Goal: Transaction & Acquisition: Purchase product/service

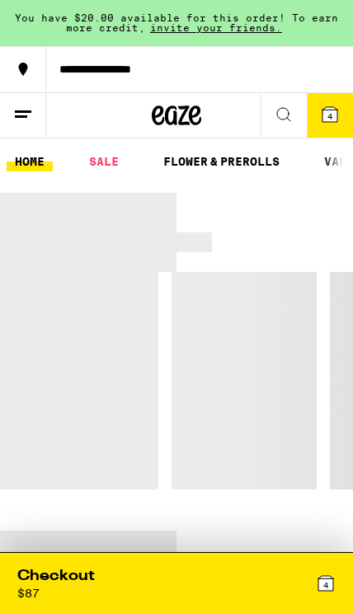
click at [204, 63] on button "**********" at bounding box center [176, 69] width 353 height 46
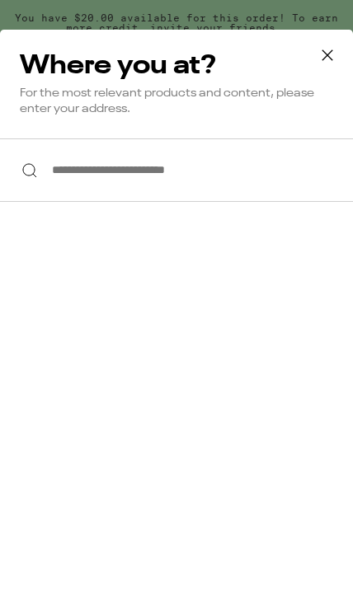
click at [236, 177] on input "**********" at bounding box center [176, 170] width 353 height 63
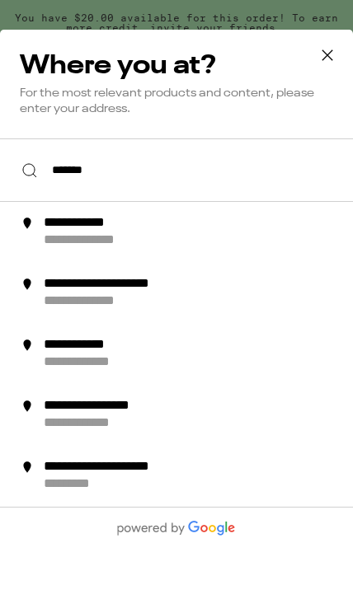
click at [296, 237] on div "**********" at bounding box center [202, 232] width 321 height 35
type input "**********"
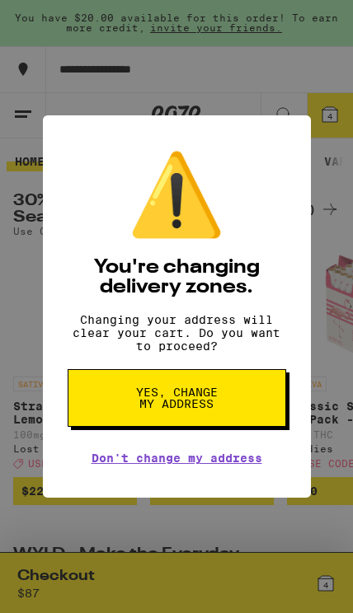
click at [223, 403] on button "Yes, change my address" at bounding box center [177, 398] width 218 height 58
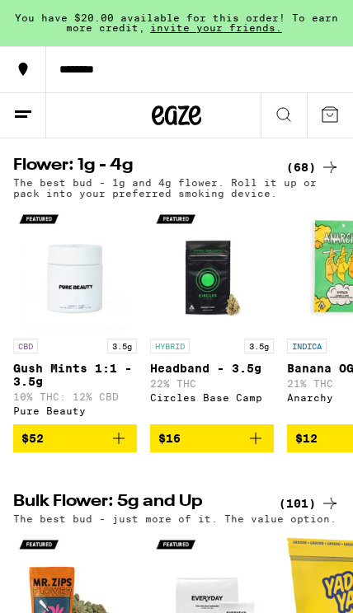
click at [315, 177] on div "(68)" at bounding box center [313, 167] width 54 height 20
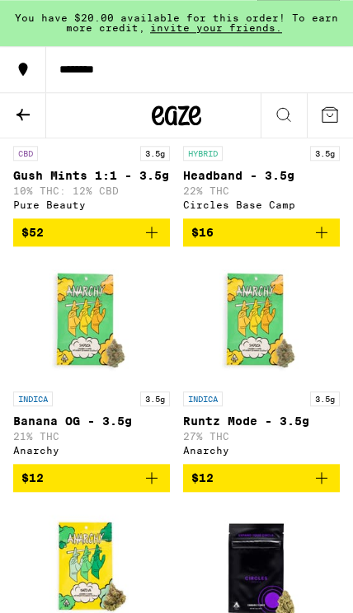
scroll to position [237, 0]
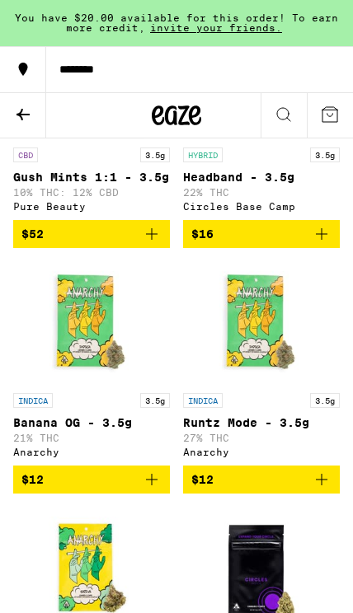
click at [154, 490] on icon "Add to bag" at bounding box center [152, 480] width 20 height 20
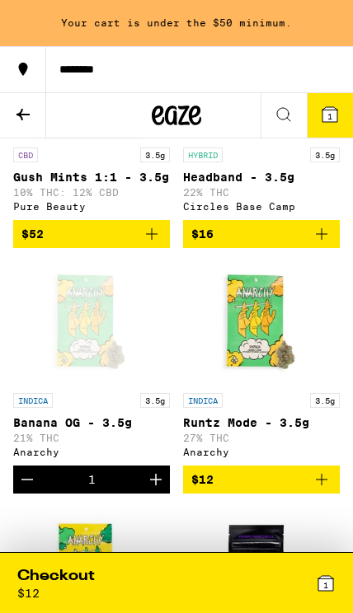
click at [317, 466] on link "INDICA 3.5g Runtz Mode - 3.5g 27% THC Anarchy" at bounding box center [261, 363] width 157 height 204
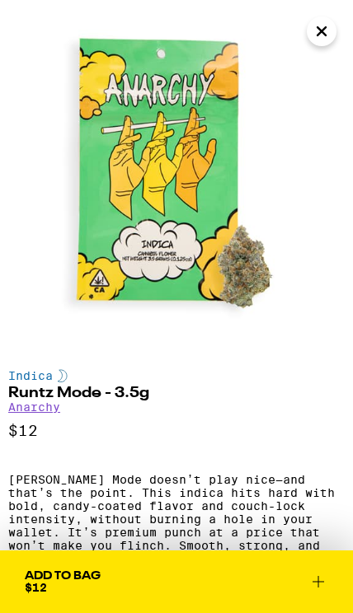
click at [323, 28] on icon "Close" at bounding box center [322, 31] width 20 height 25
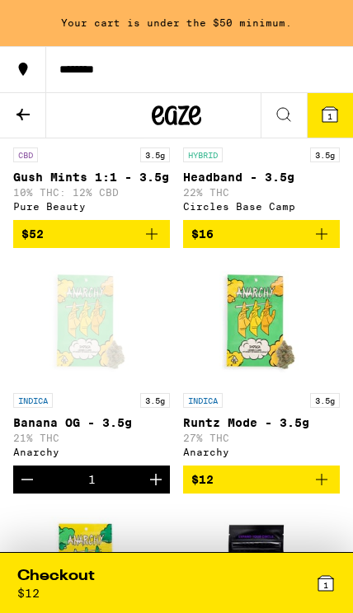
click at [330, 110] on icon at bounding box center [329, 114] width 15 height 15
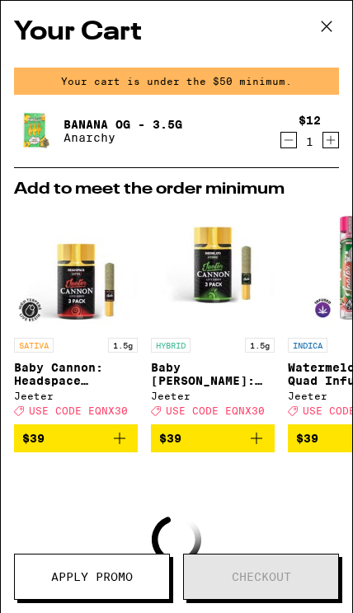
click at [331, 14] on icon at bounding box center [326, 26] width 25 height 25
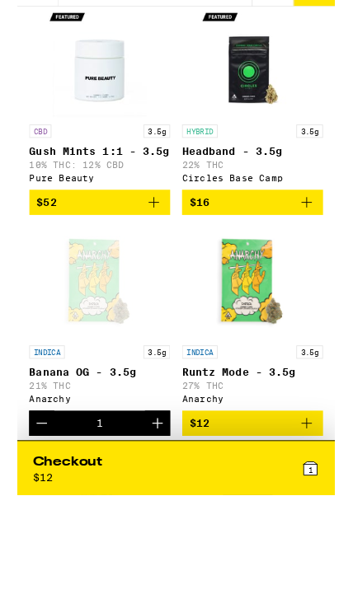
scroll to position [247, 0]
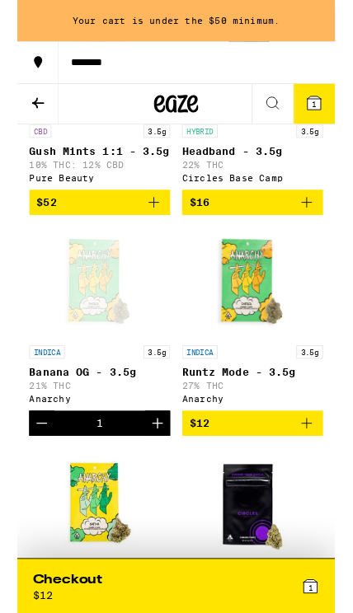
click at [324, 481] on icon "Add to bag" at bounding box center [322, 471] width 20 height 20
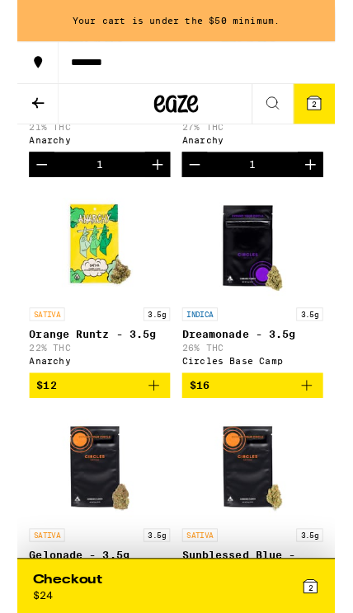
scroll to position [524, 0]
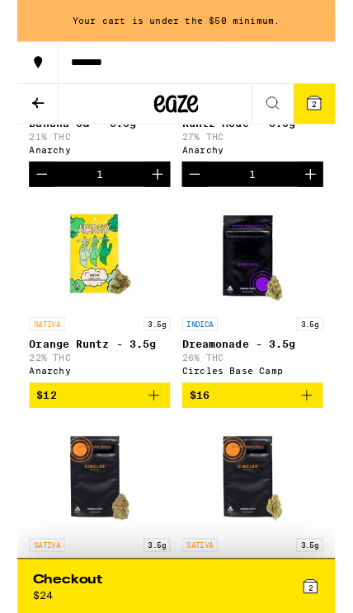
click at [159, 449] on icon "Add to bag" at bounding box center [152, 440] width 20 height 20
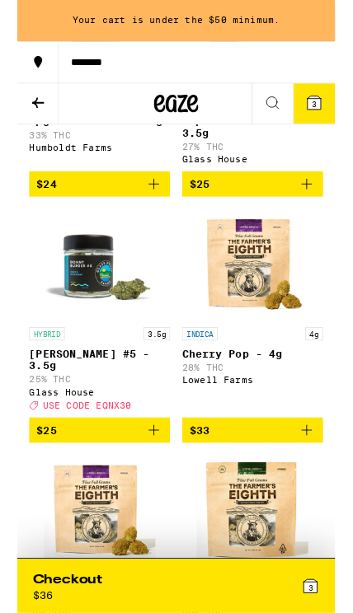
scroll to position [1781, 0]
click at [151, 488] on icon "Add to bag" at bounding box center [152, 478] width 20 height 20
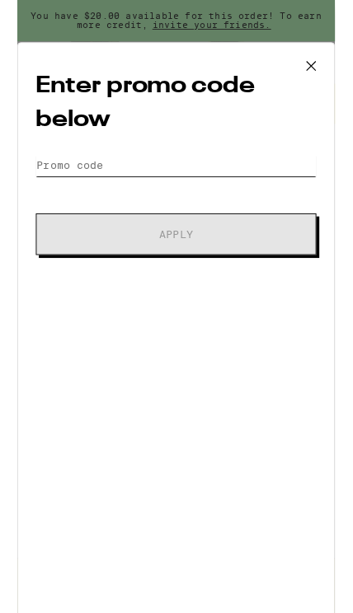
click at [266, 191] on input "Promo Code" at bounding box center [177, 183] width 312 height 25
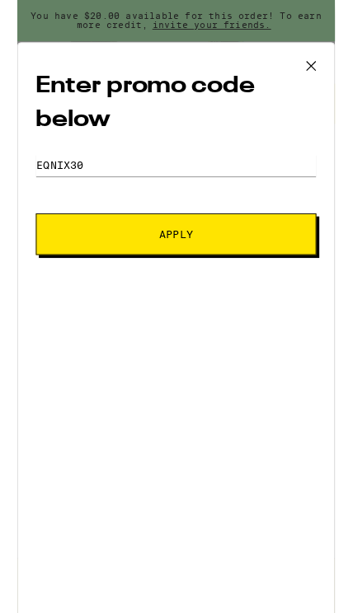
click at [289, 266] on button "Apply" at bounding box center [177, 260] width 312 height 46
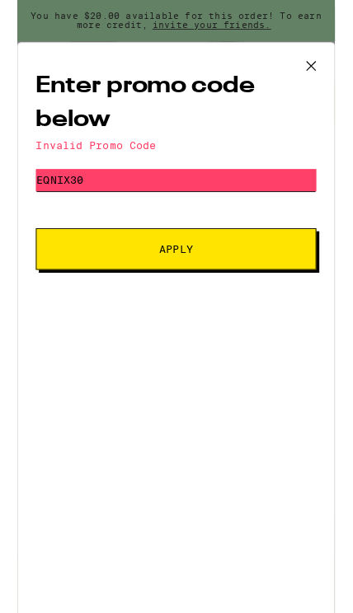
click at [247, 209] on input "Eqnix30" at bounding box center [177, 200] width 312 height 25
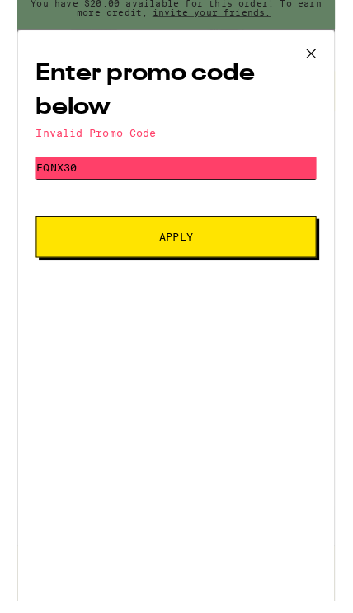
type input "Eqnx30"
click at [302, 279] on button "Apply" at bounding box center [177, 277] width 312 height 46
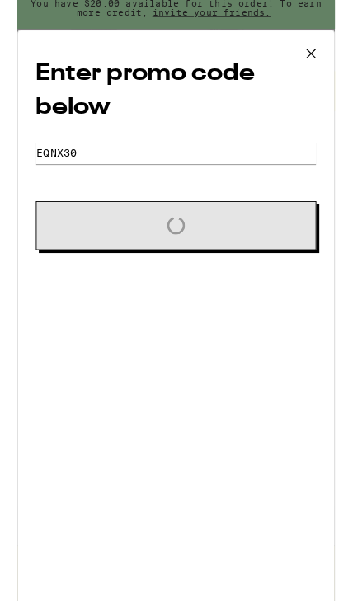
scroll to position [1790, 0]
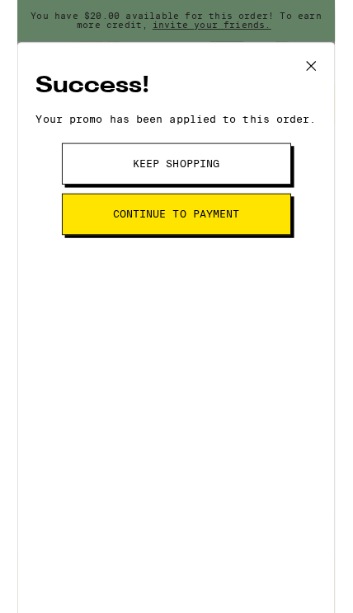
click at [273, 261] on button "Continue to payment" at bounding box center [176, 238] width 255 height 46
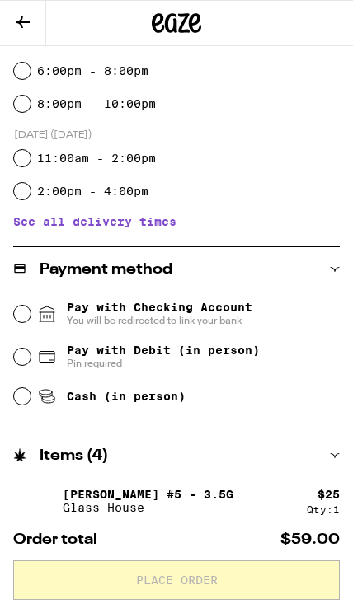
scroll to position [411, 0]
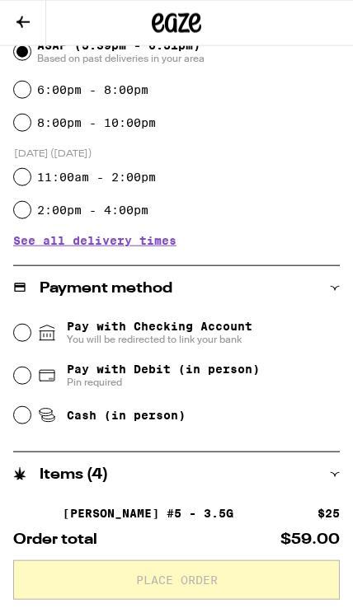
click at [205, 423] on div "Cash (in person)" at bounding box center [177, 415] width 326 height 36
click at [178, 422] on span "Cash (in person)" at bounding box center [126, 415] width 119 height 13
click at [31, 423] on input "Cash (in person)" at bounding box center [22, 415] width 16 height 16
radio input "true"
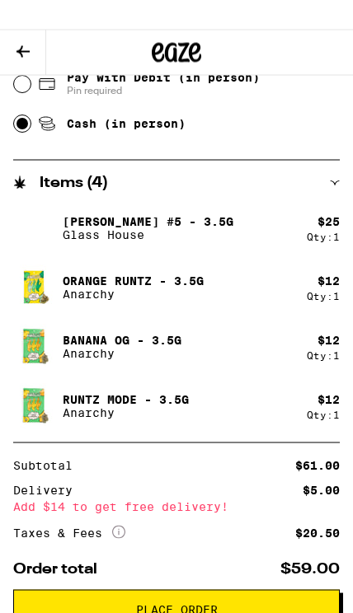
scroll to position [0, 0]
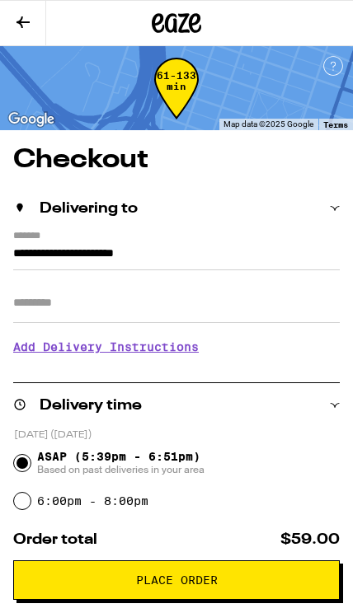
click at [31, 30] on icon at bounding box center [23, 22] width 20 height 20
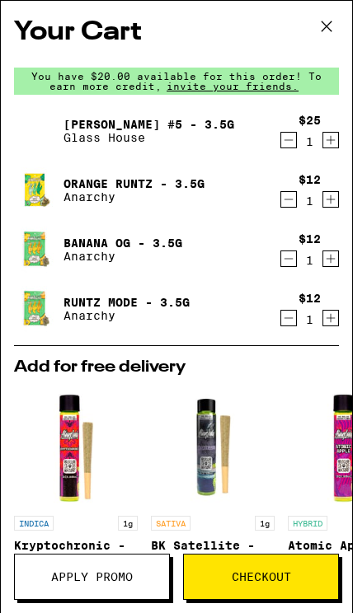
click at [330, 21] on icon at bounding box center [326, 26] width 25 height 25
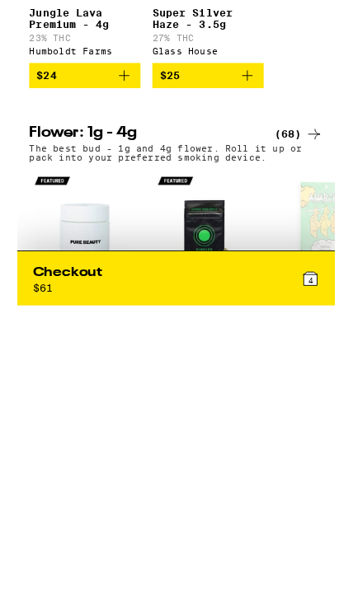
scroll to position [1423, 0]
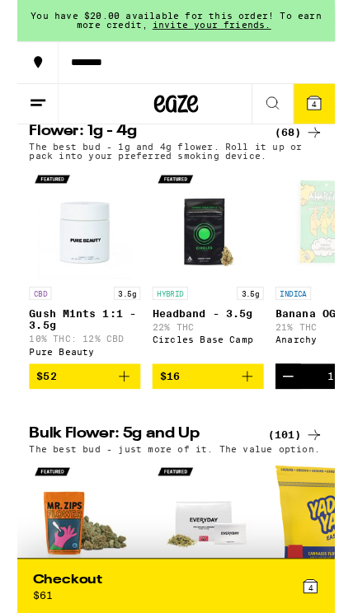
click at [304, 157] on div "(68)" at bounding box center [313, 148] width 54 height 20
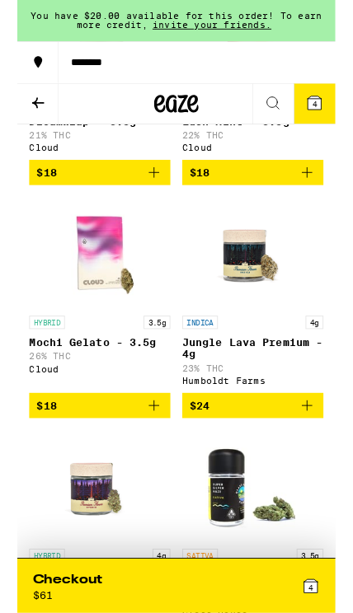
scroll to position [1276, 0]
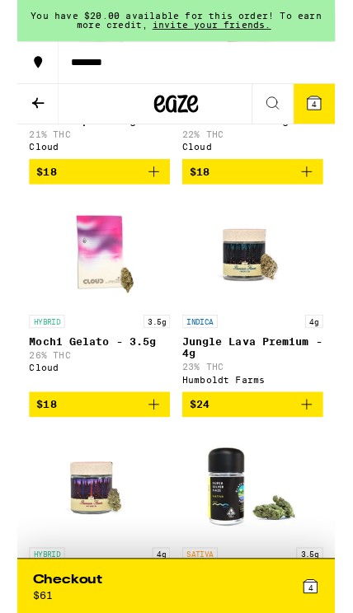
click at [277, 342] on img "Open page for Jungle Lava Premium - 4g from Humboldt Farms" at bounding box center [262, 280] width 124 height 124
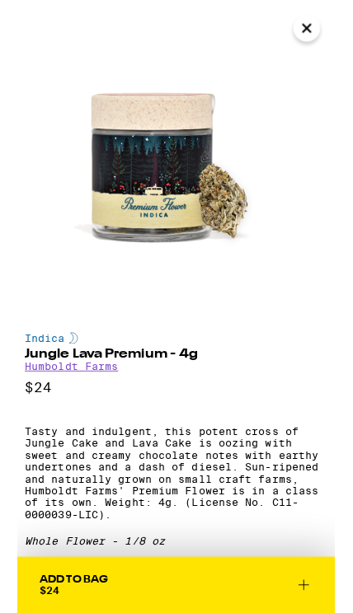
click at [318, 59] on img at bounding box center [176, 176] width 353 height 353
click at [318, 46] on img at bounding box center [176, 176] width 353 height 353
click at [319, 38] on icon "Close" at bounding box center [322, 31] width 20 height 25
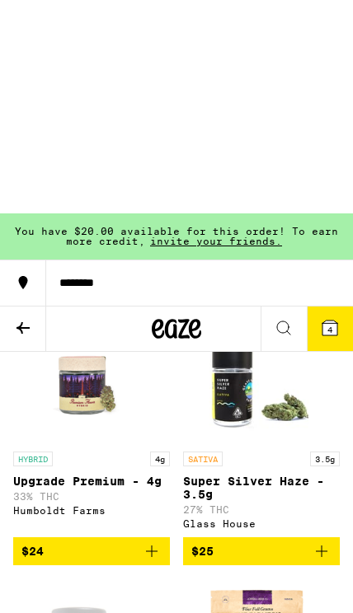
scroll to position [1434, 0]
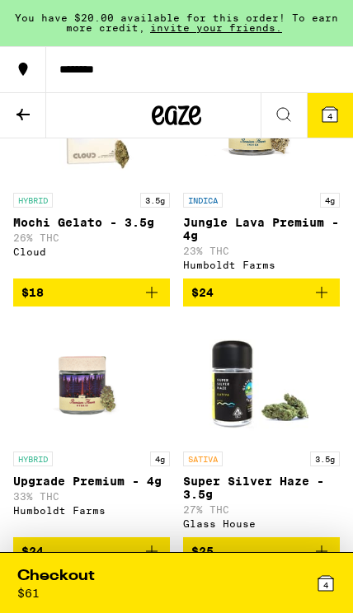
click at [310, 303] on span "$24" at bounding box center [261, 293] width 140 height 20
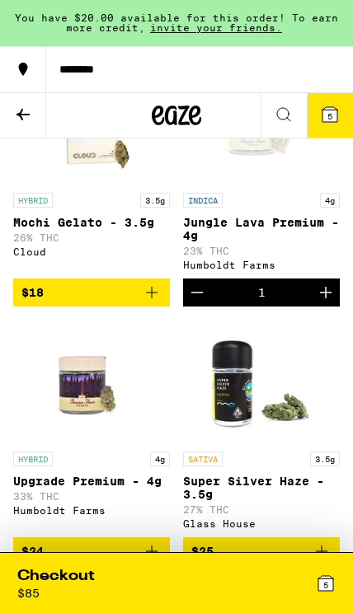
click at [323, 589] on span "5" at bounding box center [325, 585] width 5 height 10
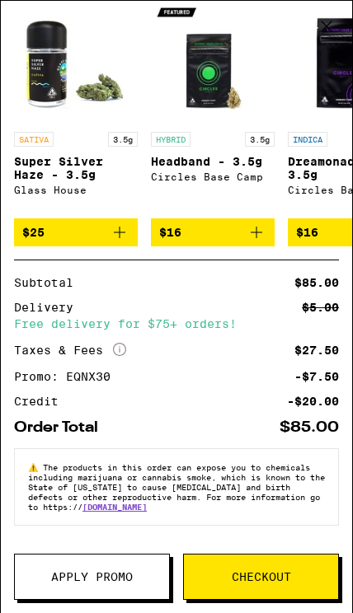
scroll to position [466, 0]
click at [270, 583] on span "Checkout" at bounding box center [261, 577] width 59 height 12
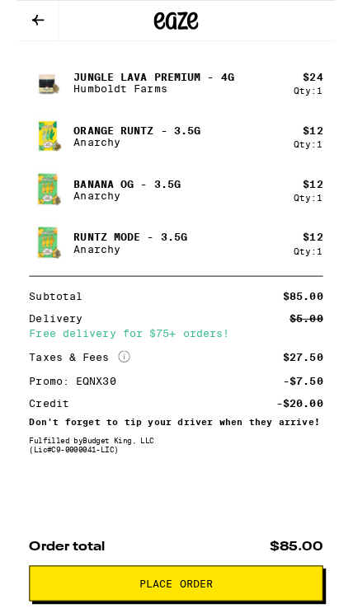
scroll to position [908, 0]
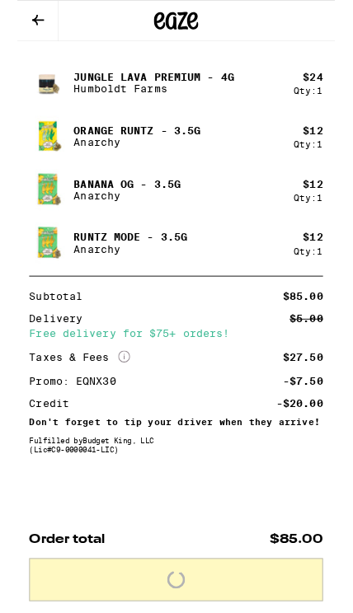
scroll to position [801, 0]
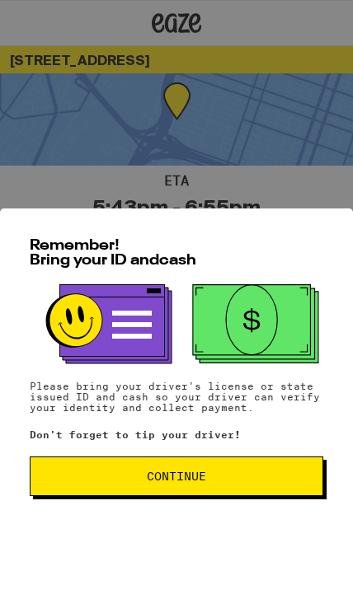
click at [252, 482] on span "Continue" at bounding box center [176, 477] width 265 height 12
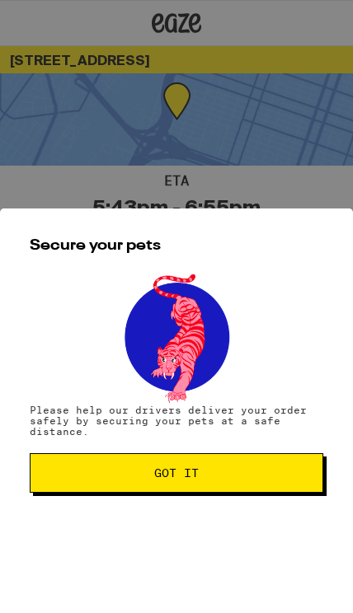
click at [251, 479] on span "Got it" at bounding box center [176, 473] width 265 height 12
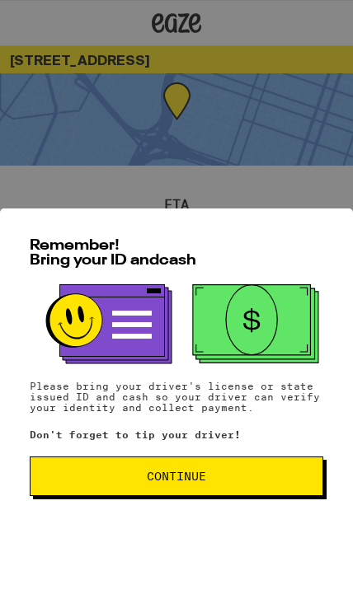
click at [236, 496] on button "Continue" at bounding box center [177, 477] width 294 height 40
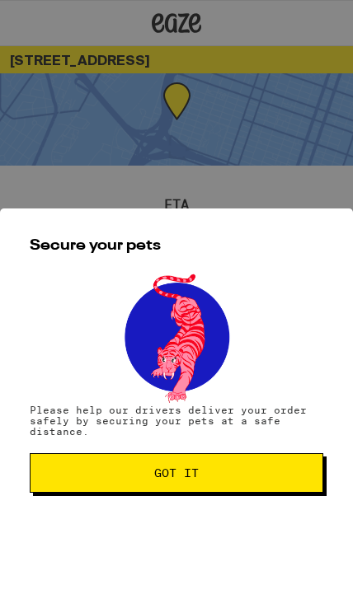
click at [246, 479] on span "Got it" at bounding box center [176, 473] width 265 height 12
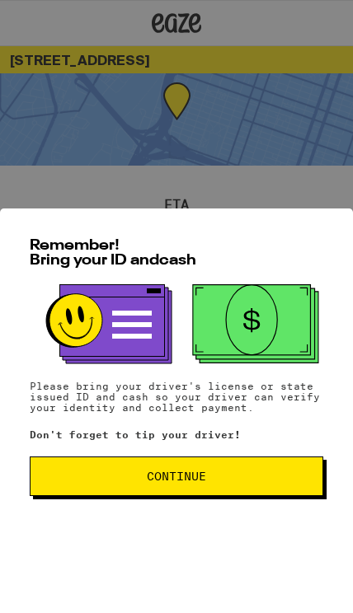
click at [241, 495] on button "Continue" at bounding box center [177, 477] width 294 height 40
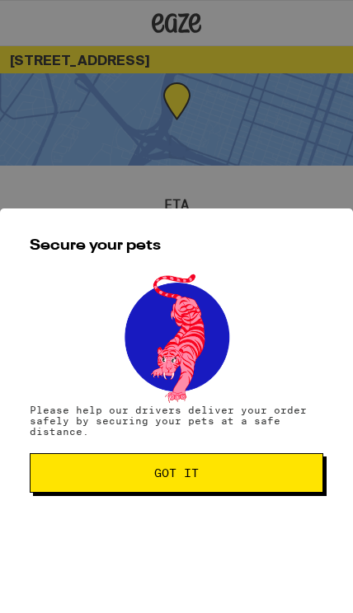
click at [220, 493] on button "Got it" at bounding box center [177, 473] width 294 height 40
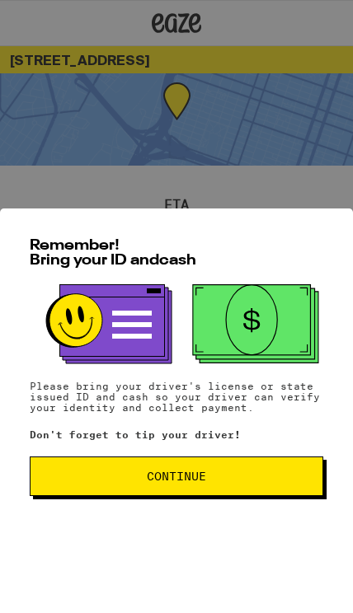
click at [247, 482] on span "Continue" at bounding box center [176, 477] width 265 height 12
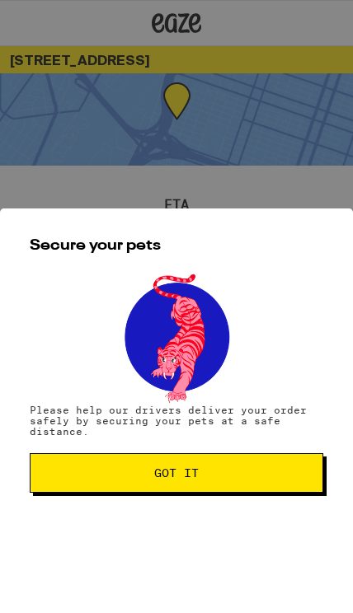
click at [251, 478] on span "Got it" at bounding box center [176, 473] width 265 height 12
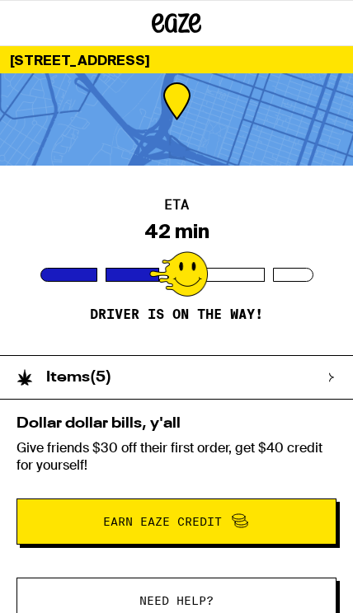
click at [266, 374] on div "Items ( 5 )" at bounding box center [168, 377] width 336 height 43
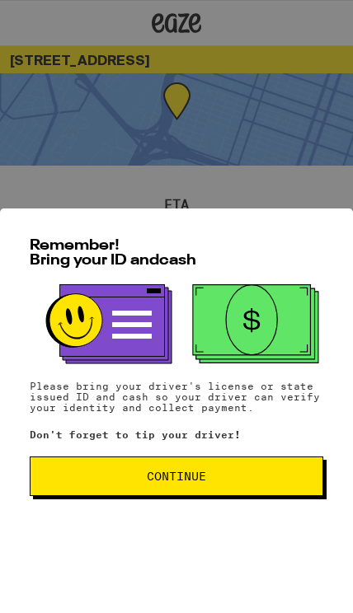
click at [236, 482] on span "Continue" at bounding box center [176, 477] width 265 height 12
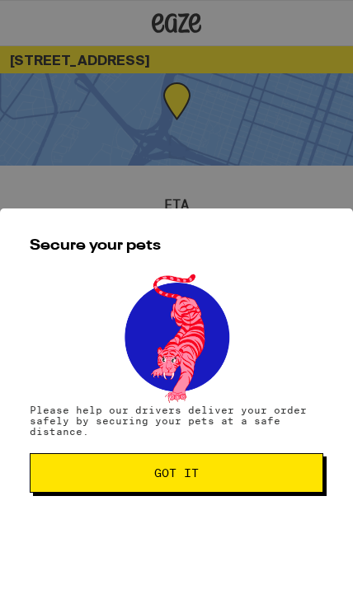
click at [242, 479] on span "Got it" at bounding box center [176, 473] width 265 height 12
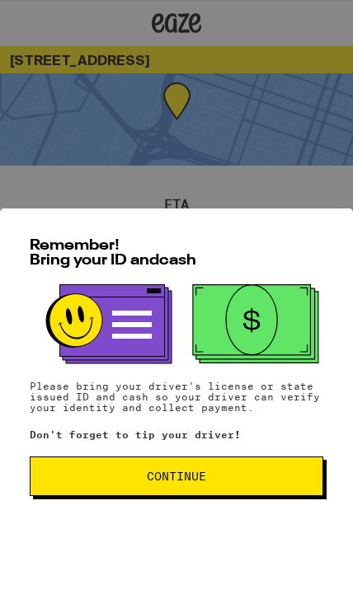
click at [273, 482] on span "Continue" at bounding box center [176, 477] width 265 height 12
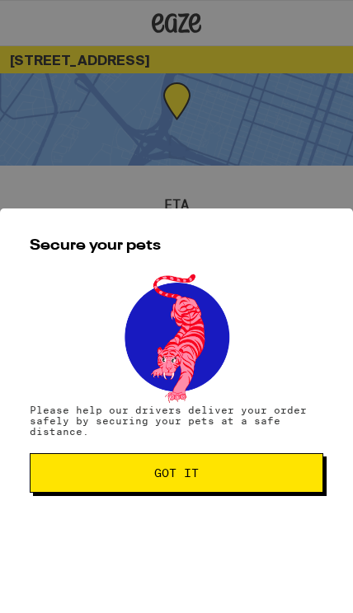
click at [284, 479] on span "Got it" at bounding box center [176, 473] width 265 height 12
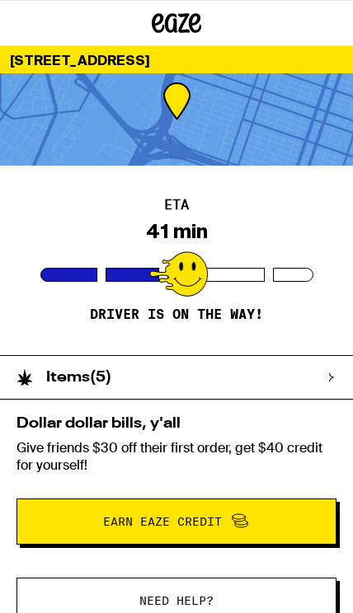
click at [185, 28] on icon at bounding box center [176, 23] width 49 height 30
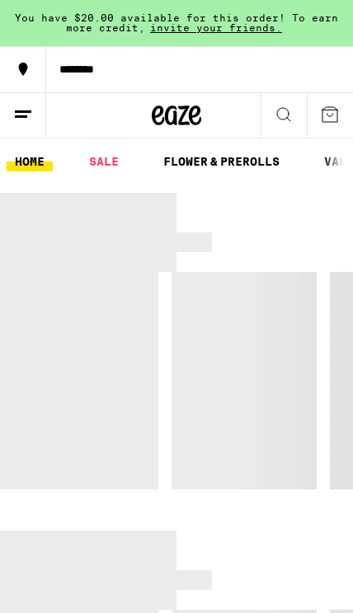
click at [27, 119] on icon at bounding box center [23, 115] width 20 height 20
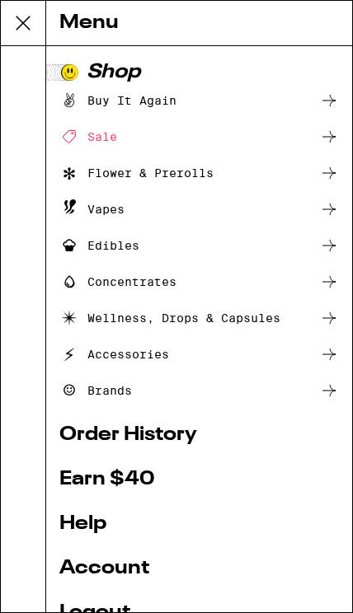
click at [181, 430] on link "Order History" at bounding box center [198, 435] width 279 height 20
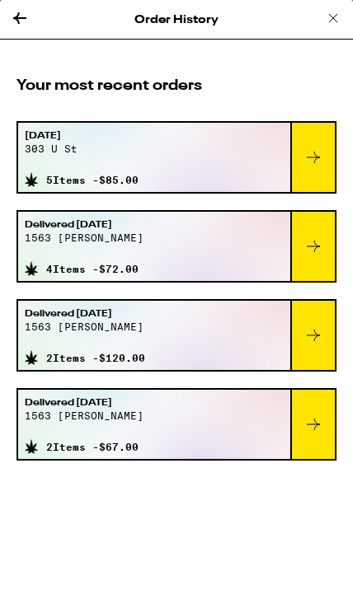
click at [313, 153] on icon at bounding box center [313, 158] width 20 height 20
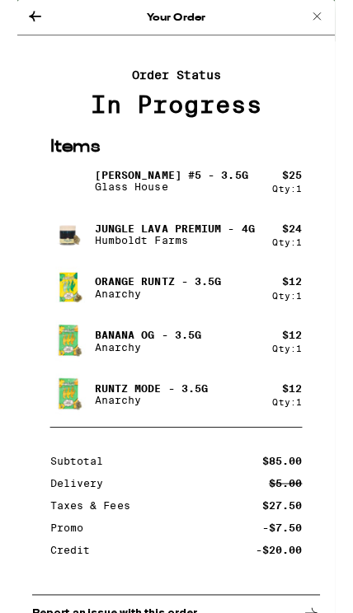
click at [326, 21] on icon at bounding box center [333, 18] width 20 height 20
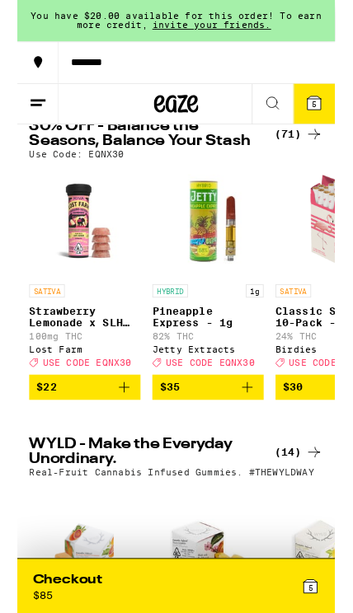
scroll to position [94, 0]
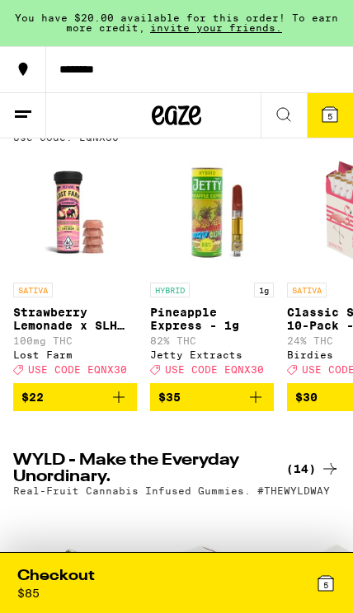
click at [318, 589] on icon at bounding box center [325, 583] width 15 height 15
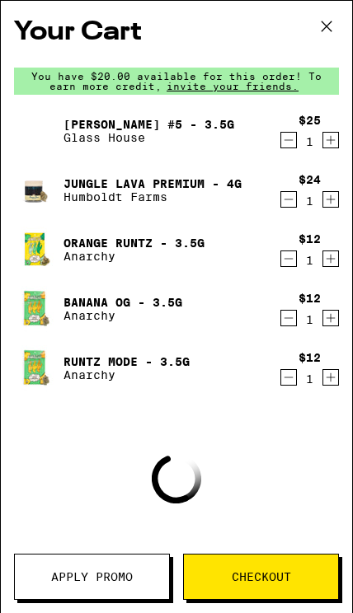
click at [287, 578] on span "Checkout" at bounding box center [261, 577] width 59 height 12
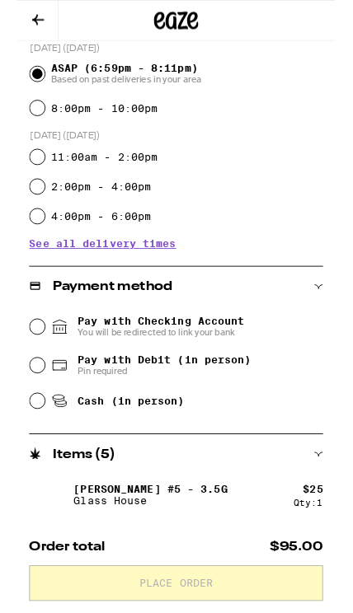
scroll to position [393, 0]
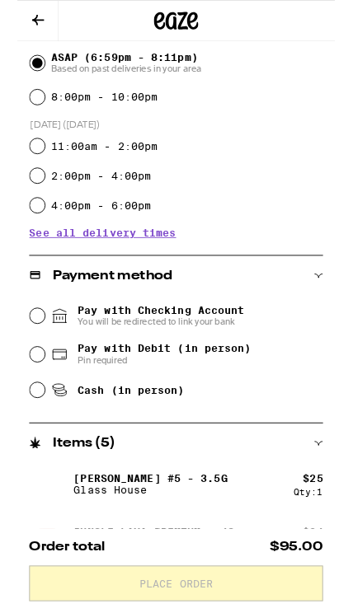
click at [248, 407] on span "Pin required" at bounding box center [163, 400] width 193 height 13
click at [31, 402] on input "Pay with Debit (in person) Pin required" at bounding box center [22, 394] width 16 height 16
radio input "true"
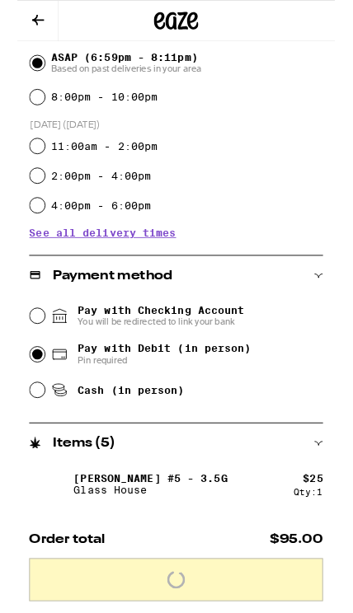
click at [184, 439] on span "Cash (in person)" at bounding box center [126, 433] width 119 height 13
click at [31, 439] on input "Cash (in person)" at bounding box center [22, 433] width 16 height 16
radio input "true"
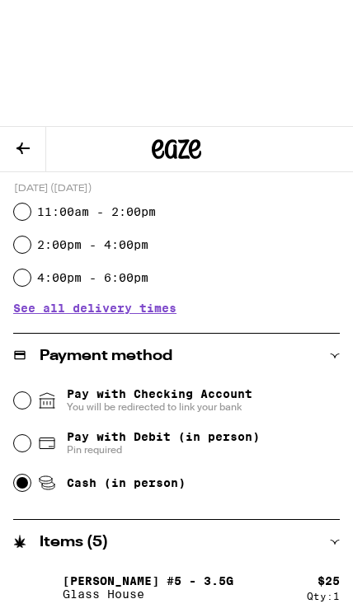
scroll to position [344, 0]
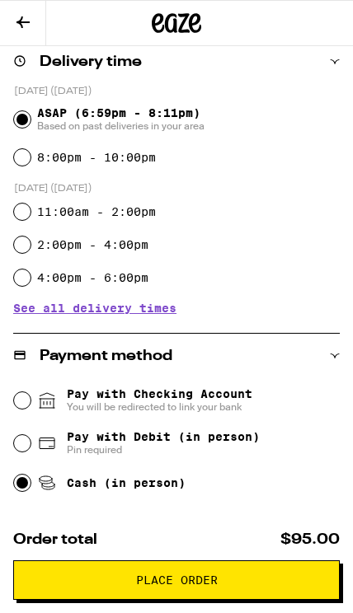
click at [27, 26] on icon at bounding box center [23, 22] width 20 height 20
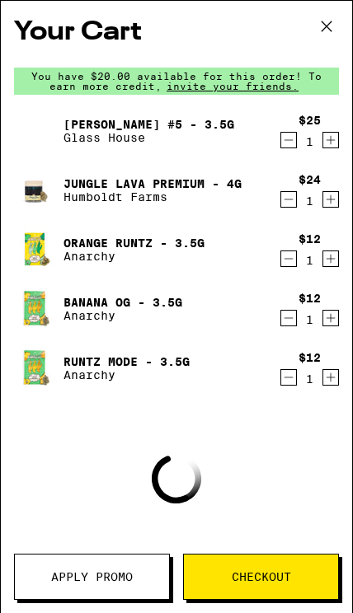
click at [140, 568] on button "Apply Promo" at bounding box center [92, 577] width 156 height 46
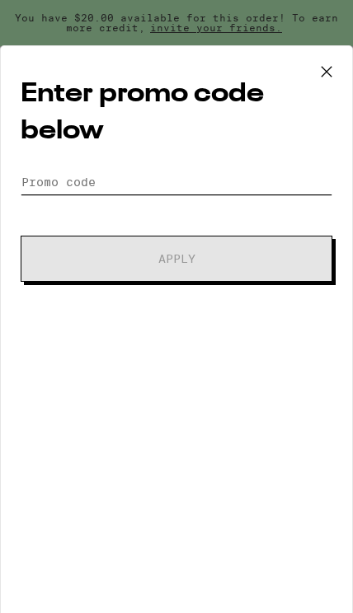
click at [60, 171] on input "Promo Code" at bounding box center [177, 182] width 312 height 25
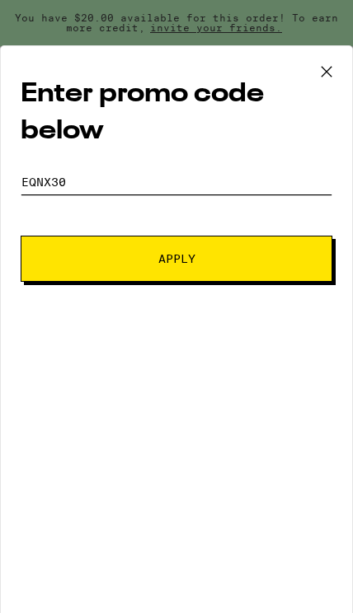
type input "Eqnx30"
click at [103, 272] on button "Apply" at bounding box center [177, 259] width 312 height 46
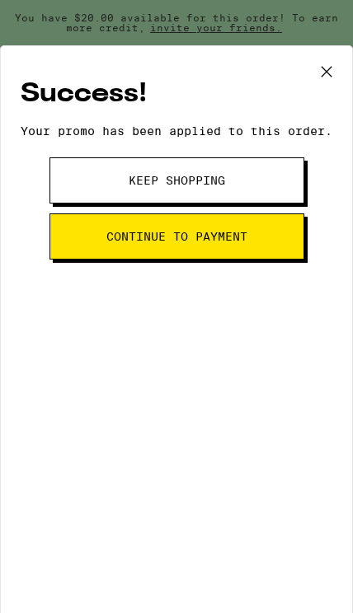
click at [271, 251] on button "Continue to payment" at bounding box center [176, 237] width 255 height 46
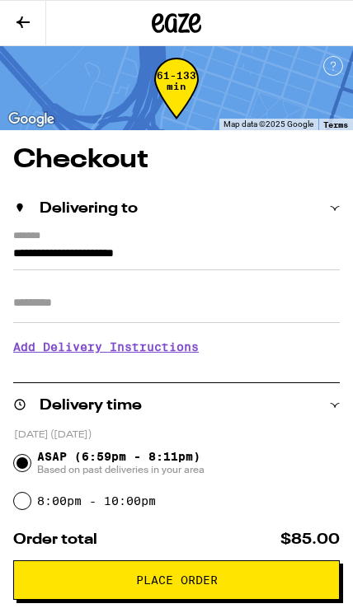
click at [262, 580] on span "Place Order" at bounding box center [176, 581] width 298 height 12
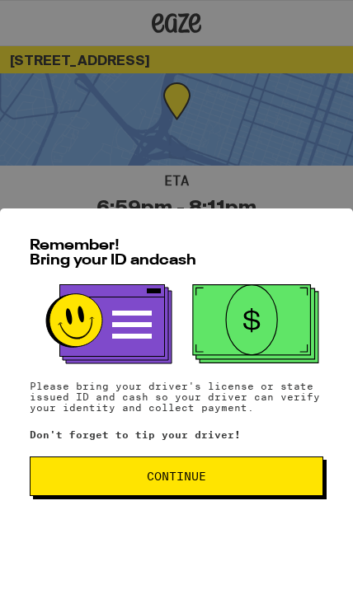
click at [250, 493] on button "Continue" at bounding box center [177, 477] width 294 height 40
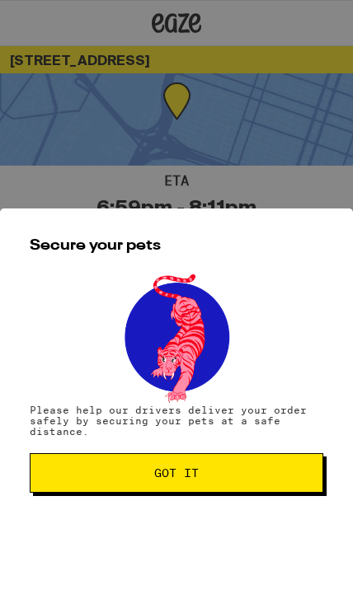
click at [258, 479] on span "Got it" at bounding box center [176, 473] width 265 height 12
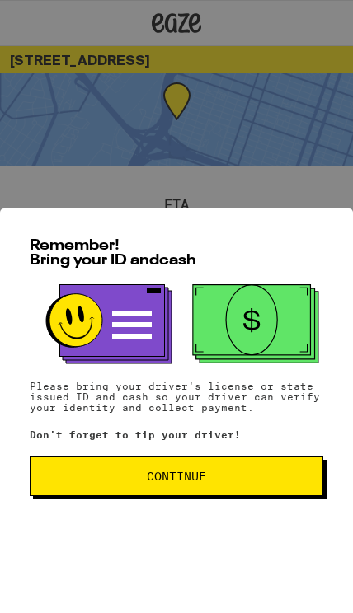
click at [240, 481] on span "Continue" at bounding box center [176, 477] width 265 height 12
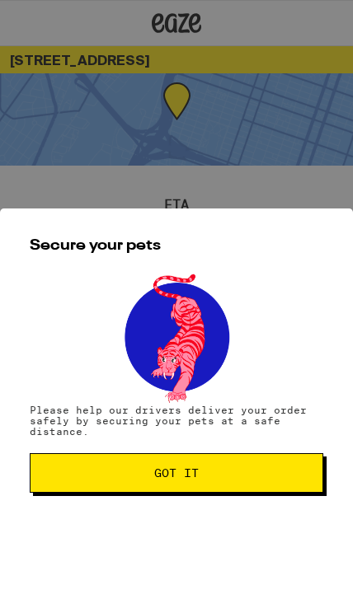
click at [245, 491] on button "Got it" at bounding box center [177, 473] width 294 height 40
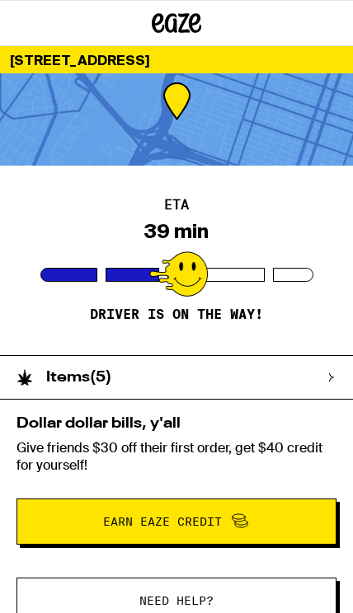
click at [350, 175] on div "ETA 39 min Driver is on the way!" at bounding box center [176, 261] width 353 height 190
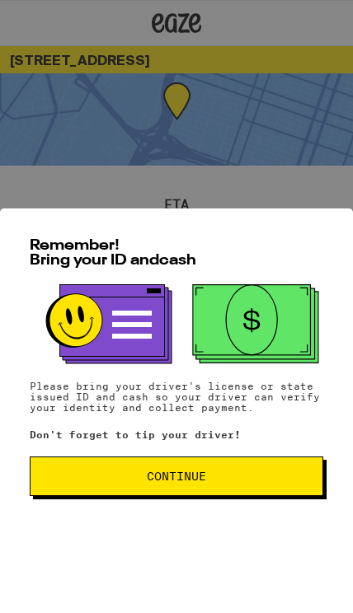
click at [213, 482] on span "Continue" at bounding box center [176, 477] width 265 height 12
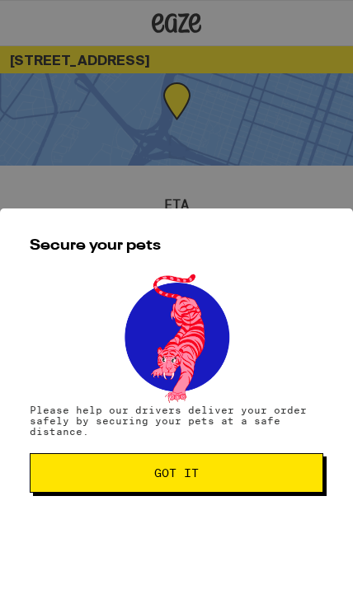
click at [227, 472] on button "Got it" at bounding box center [177, 473] width 294 height 40
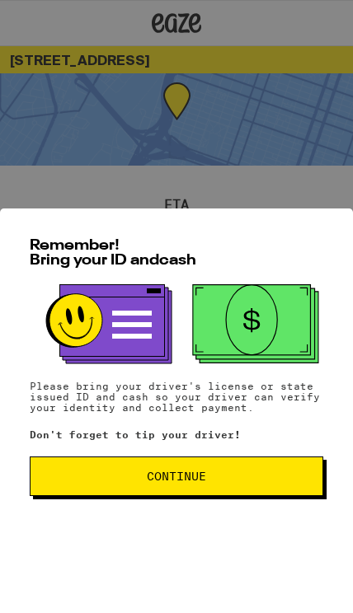
click at [243, 482] on span "Continue" at bounding box center [176, 477] width 265 height 12
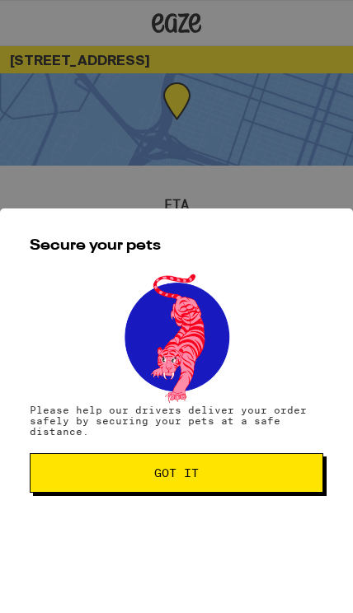
click at [247, 493] on button "Got it" at bounding box center [177, 473] width 294 height 40
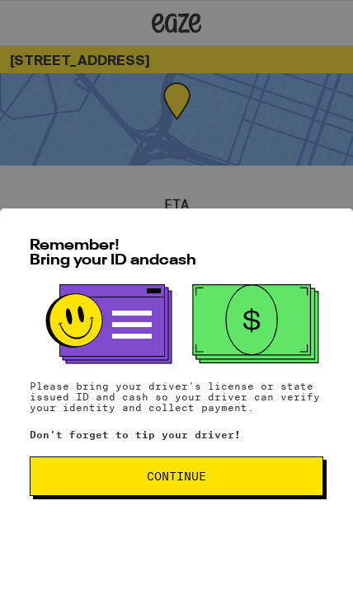
click at [173, 496] on button "Continue" at bounding box center [177, 477] width 294 height 40
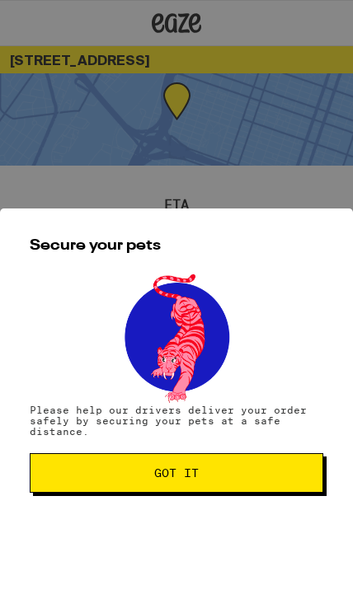
click at [204, 471] on button "Got it" at bounding box center [177, 473] width 294 height 40
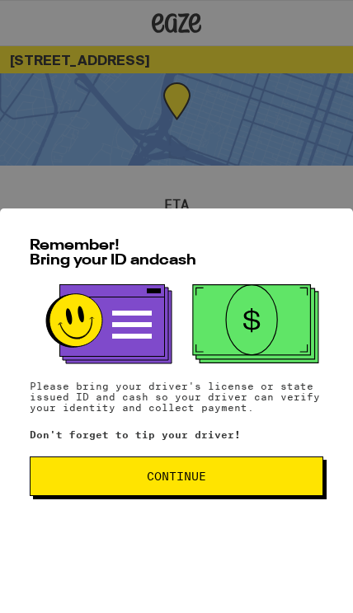
click at [212, 482] on span "Continue" at bounding box center [176, 477] width 265 height 12
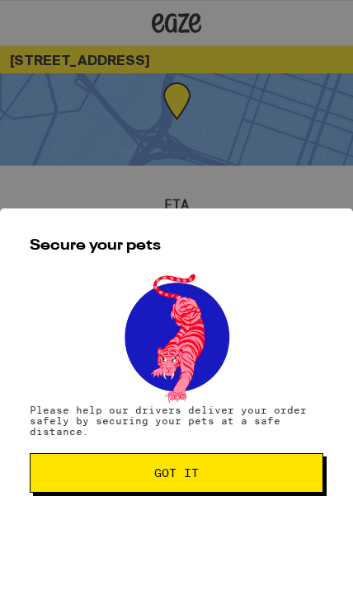
click at [242, 486] on button "Got it" at bounding box center [177, 473] width 294 height 40
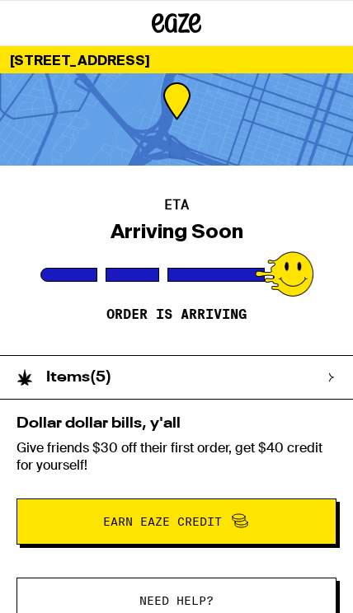
click at [283, 377] on div "Items ( 5 )" at bounding box center [168, 377] width 336 height 43
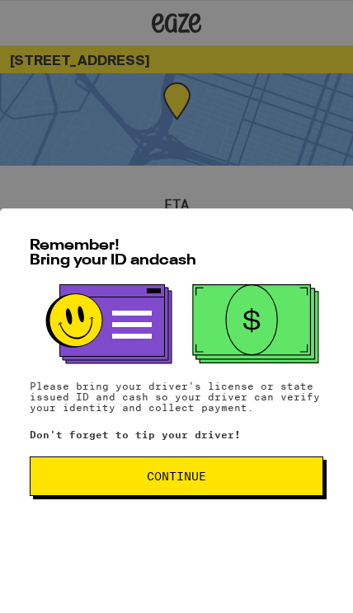
click at [261, 482] on span "Continue" at bounding box center [176, 477] width 265 height 12
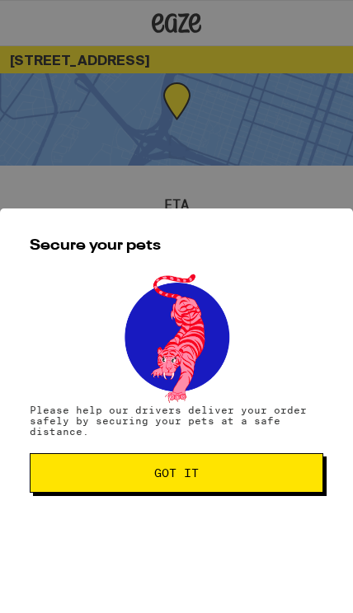
click at [244, 490] on button "Got it" at bounding box center [177, 473] width 294 height 40
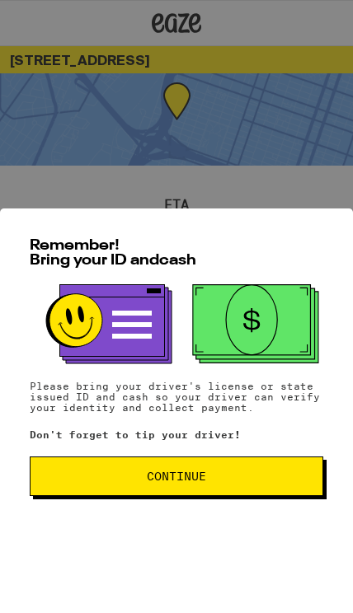
click at [223, 477] on button "Continue" at bounding box center [177, 477] width 294 height 40
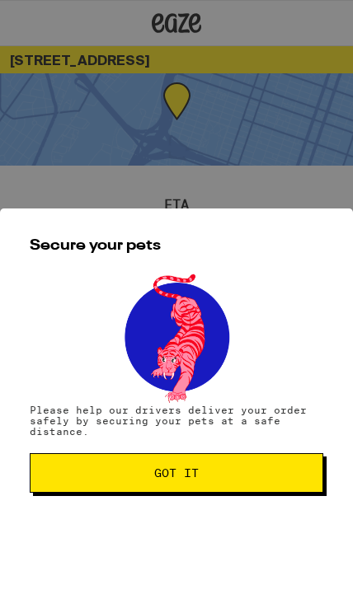
scroll to position [1, 0]
click at [228, 477] on span "Got it" at bounding box center [176, 473] width 265 height 12
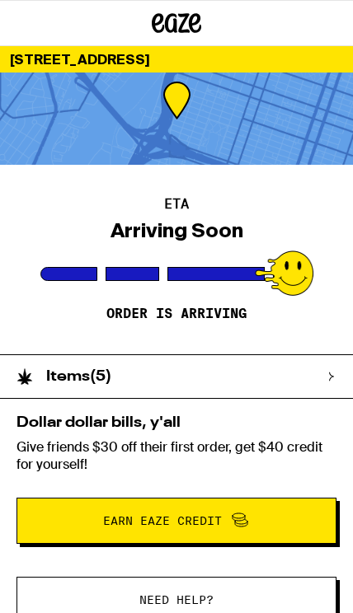
click at [165, 30] on icon at bounding box center [176, 23] width 49 height 30
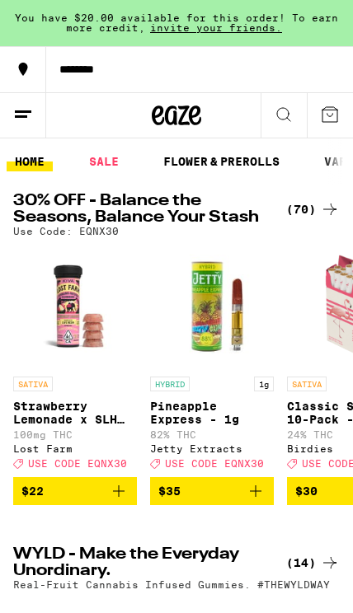
scroll to position [0, 0]
click at [34, 115] on button at bounding box center [23, 115] width 46 height 45
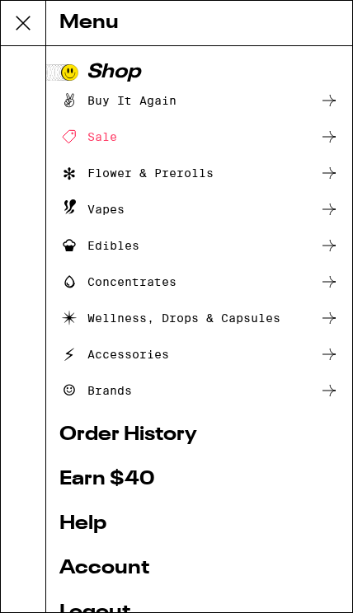
click at [35, 110] on div at bounding box center [23, 329] width 45 height 566
click at [195, 434] on link "Order History" at bounding box center [198, 435] width 279 height 20
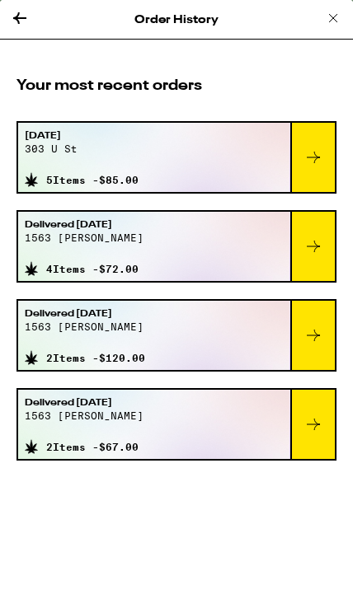
click at [272, 167] on div "Sep 22, 2025 303 u st 5 Items - $85.00" at bounding box center [154, 157] width 272 height 69
click at [312, 167] on icon at bounding box center [313, 158] width 20 height 20
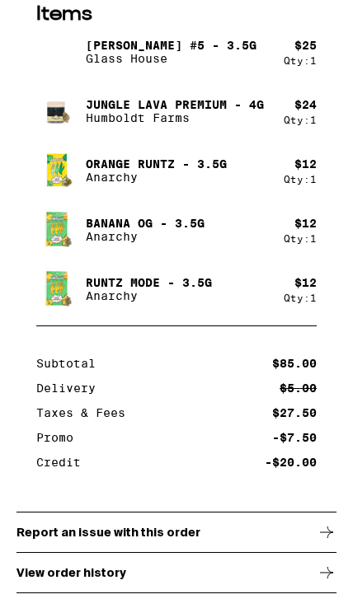
scroll to position [157, 0]
click at [287, 576] on div "View order history" at bounding box center [176, 572] width 320 height 41
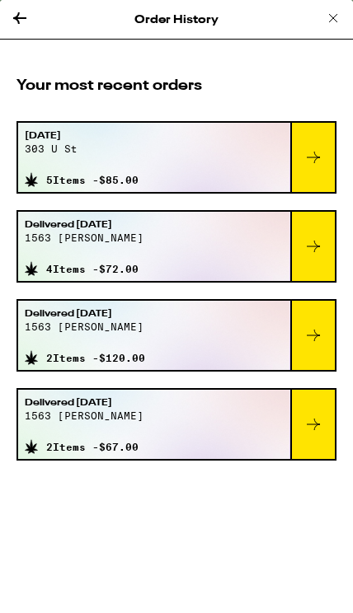
click at [294, 148] on div at bounding box center [312, 157] width 45 height 69
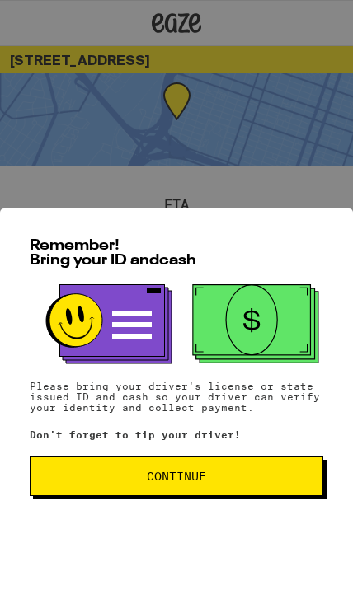
click at [110, 481] on span "Continue" at bounding box center [176, 477] width 265 height 12
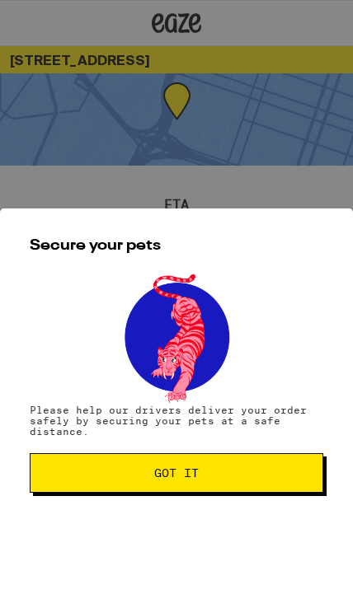
click at [106, 488] on button "Got it" at bounding box center [177, 473] width 294 height 40
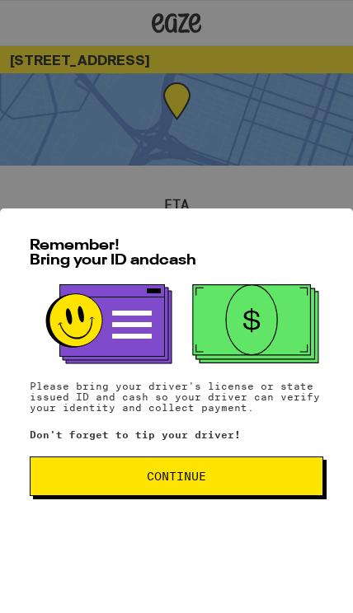
click at [255, 461] on div "Remember! Bring your ID and cash Please bring your driver's license or state is…" at bounding box center [176, 411] width 353 height 405
click at [254, 461] on div "Remember! Bring your ID and cash Please bring your driver's license or state is…" at bounding box center [176, 411] width 353 height 405
click at [266, 477] on button "Continue" at bounding box center [177, 477] width 294 height 40
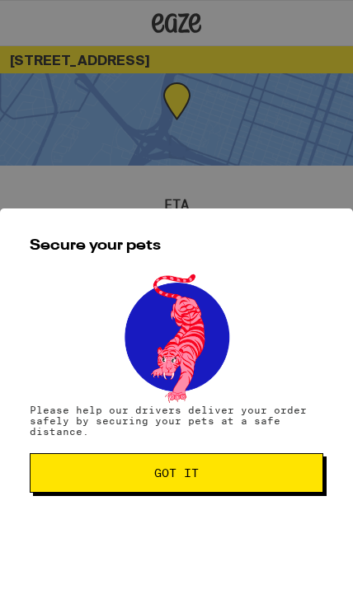
click at [271, 493] on button "Got it" at bounding box center [177, 473] width 294 height 40
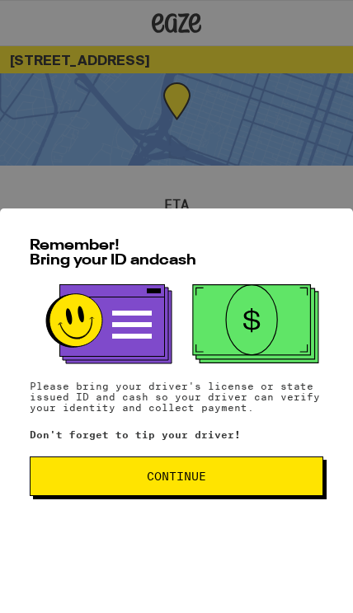
click at [209, 467] on button "Continue" at bounding box center [177, 477] width 294 height 40
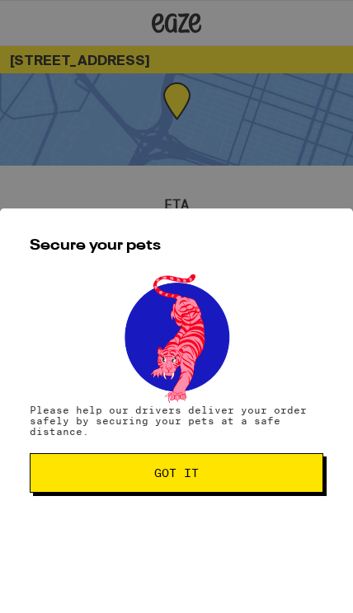
click at [243, 477] on span "Got it" at bounding box center [176, 473] width 265 height 12
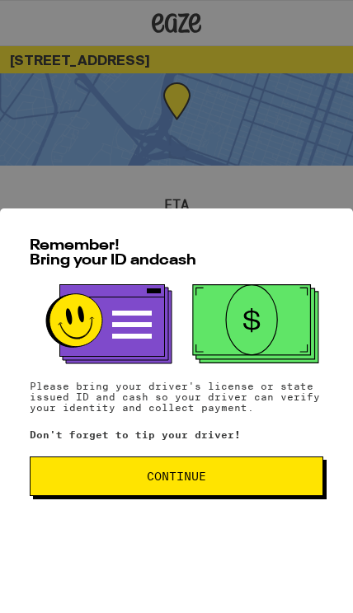
click at [268, 482] on span "Continue" at bounding box center [176, 477] width 265 height 12
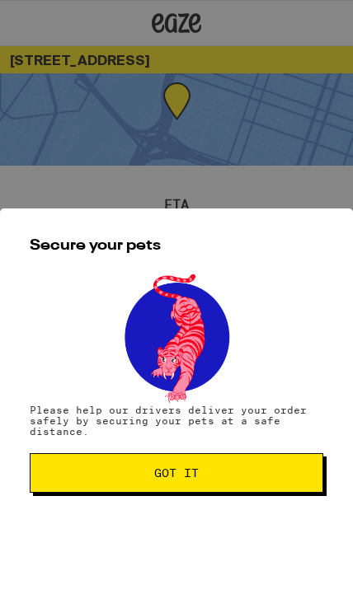
click at [264, 479] on span "Got it" at bounding box center [176, 473] width 265 height 12
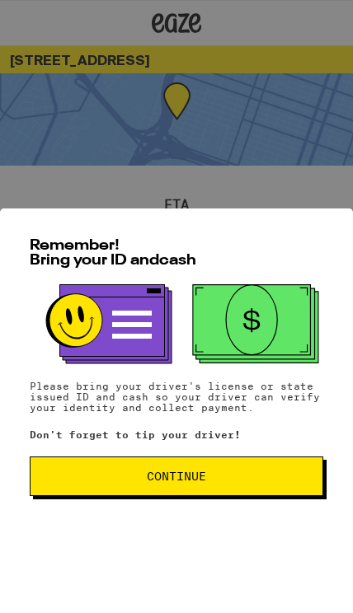
click at [221, 496] on button "Continue" at bounding box center [177, 477] width 294 height 40
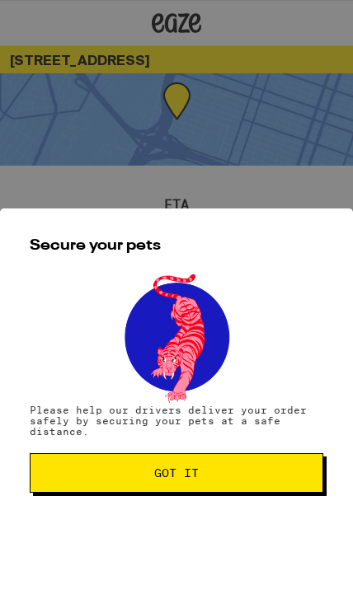
click at [289, 493] on button "Got it" at bounding box center [177, 473] width 294 height 40
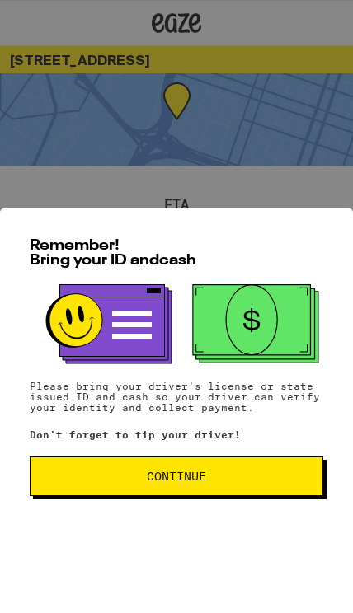
click at [239, 496] on button "Continue" at bounding box center [177, 477] width 294 height 40
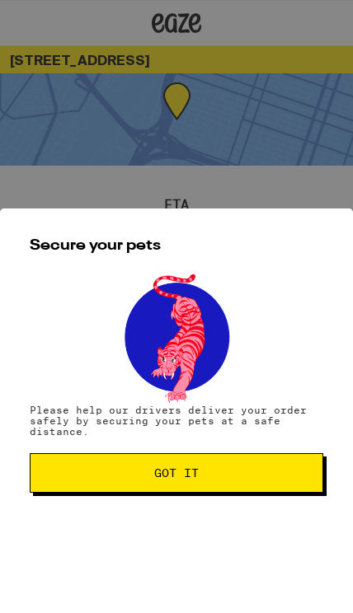
click at [233, 493] on button "Got it" at bounding box center [177, 473] width 294 height 40
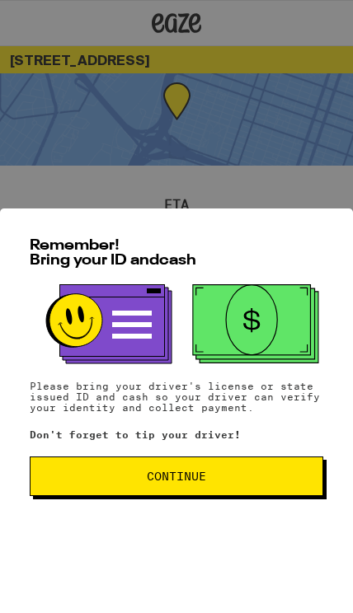
click at [259, 493] on button "Continue" at bounding box center [177, 477] width 294 height 40
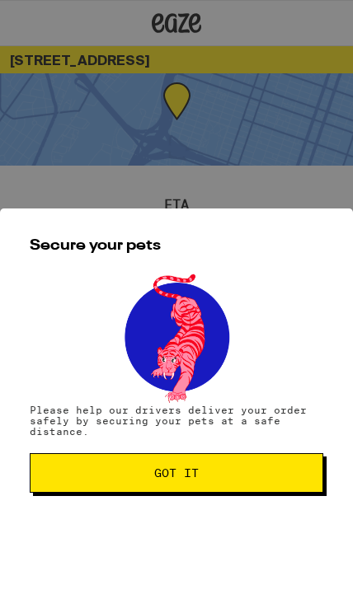
click at [259, 479] on span "Got it" at bounding box center [176, 473] width 265 height 12
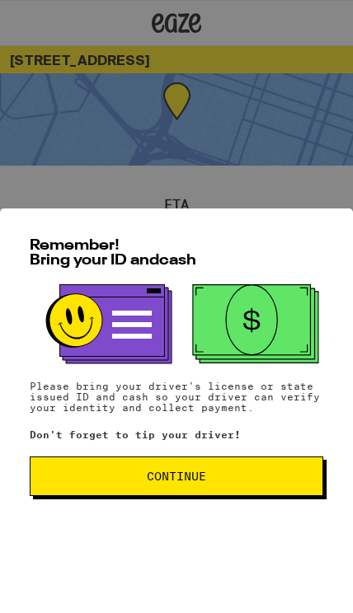
click at [201, 476] on button "Continue" at bounding box center [177, 477] width 294 height 40
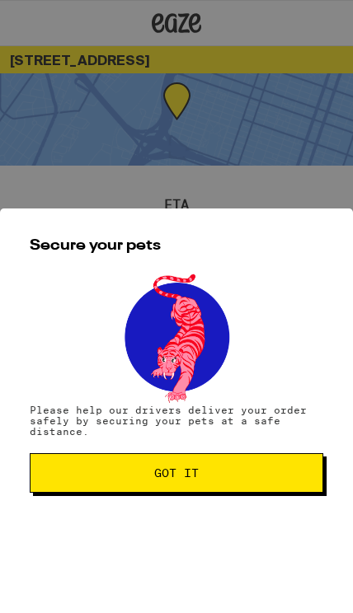
click at [223, 464] on button "Got it" at bounding box center [177, 473] width 294 height 40
